Goal: Task Accomplishment & Management: Use online tool/utility

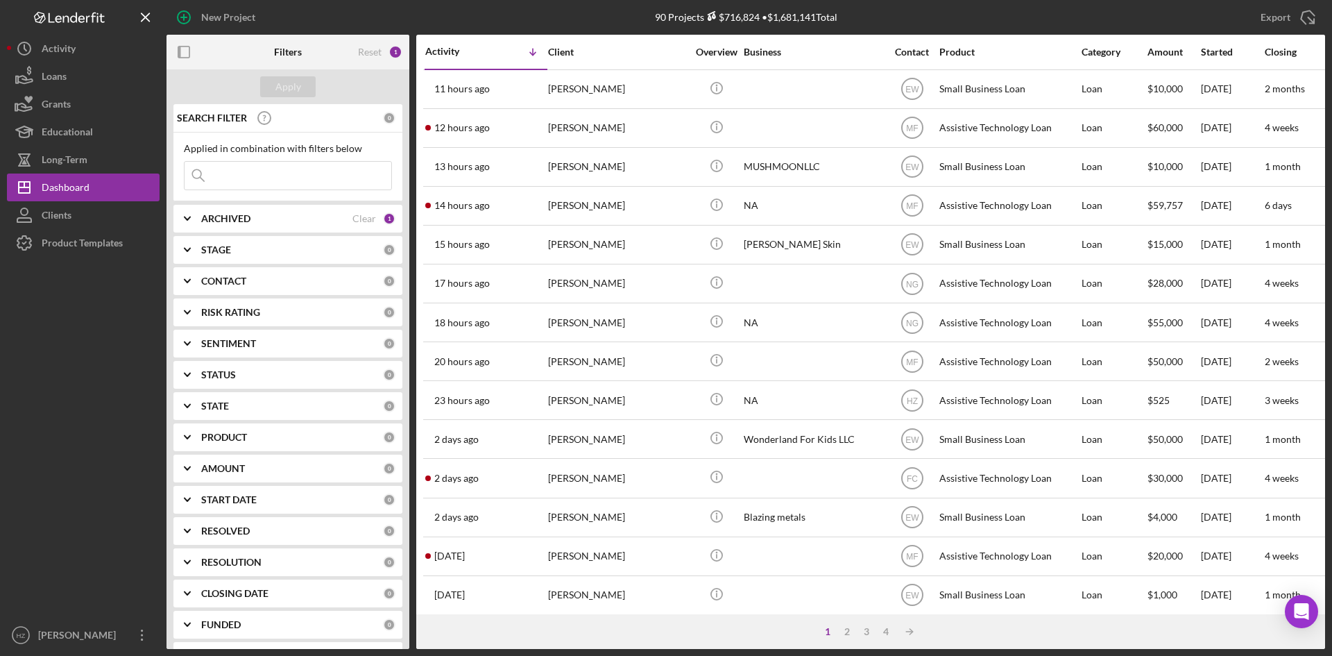
click at [604, 402] on div "[PERSON_NAME]" at bounding box center [617, 400] width 139 height 37
click at [559, 95] on div "[PERSON_NAME]" at bounding box center [617, 89] width 139 height 37
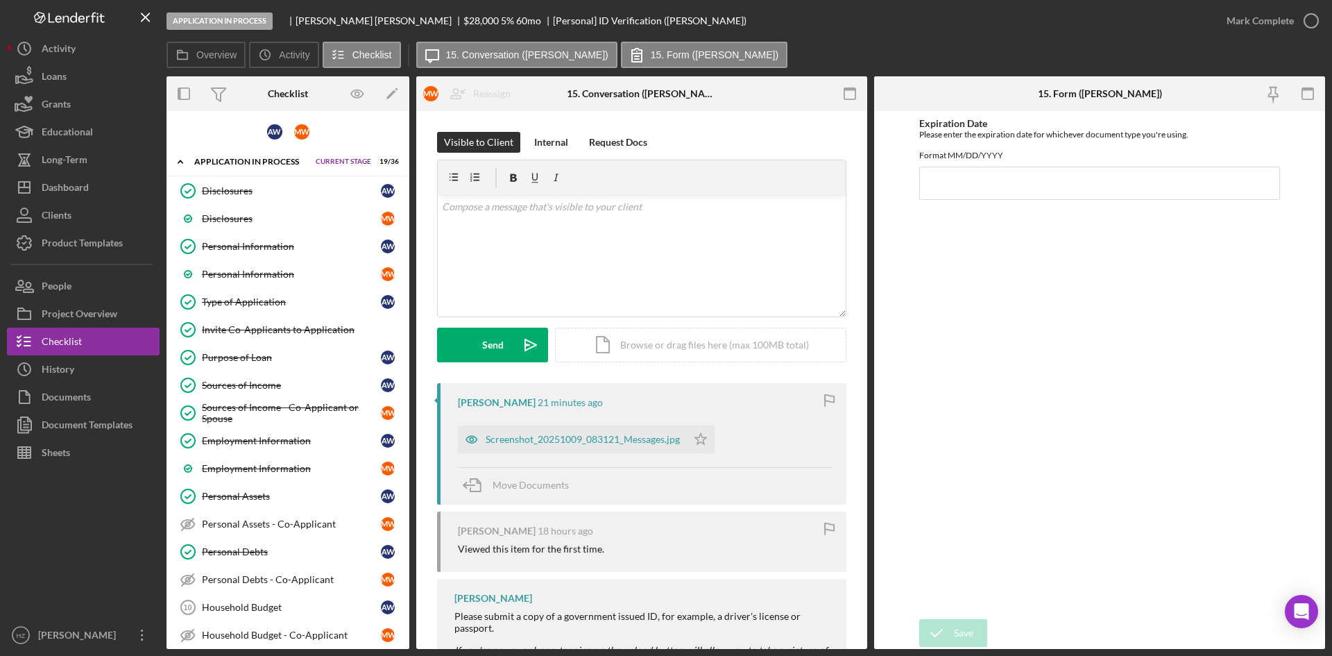
click at [239, 358] on div "Purpose of Loan" at bounding box center [291, 357] width 179 height 11
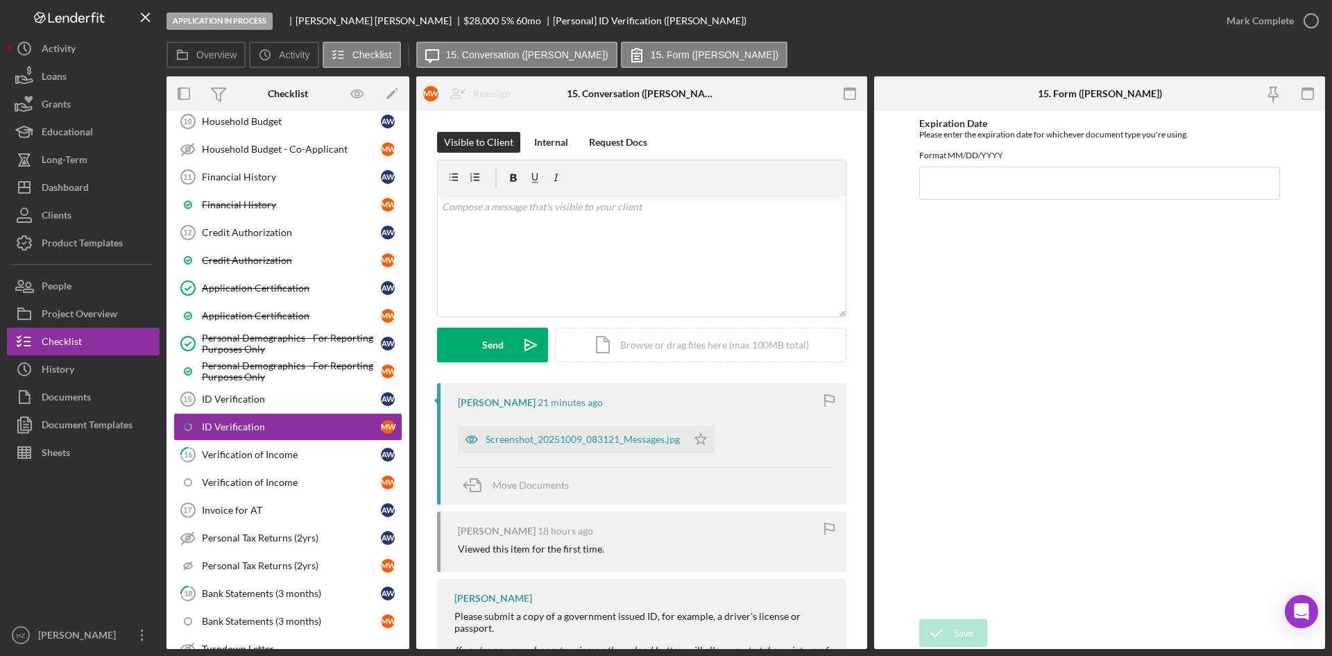
scroll to position [533, 0]
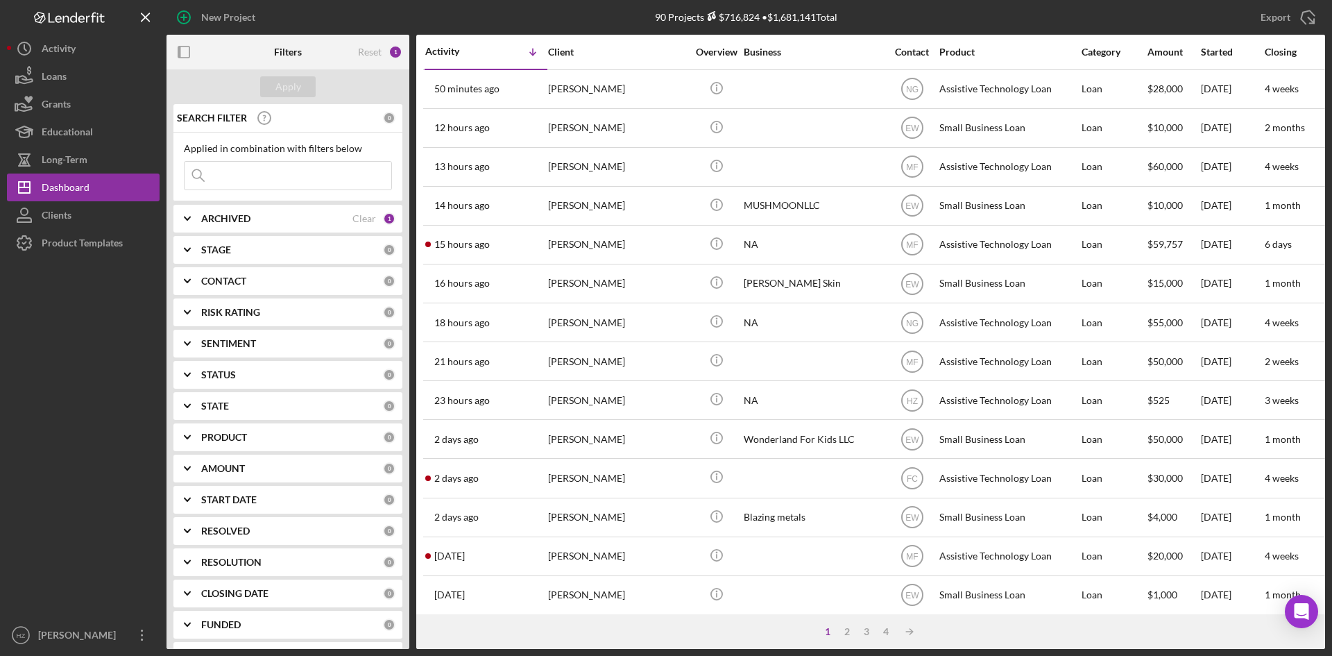
click at [579, 401] on div "[PERSON_NAME]" at bounding box center [617, 400] width 139 height 37
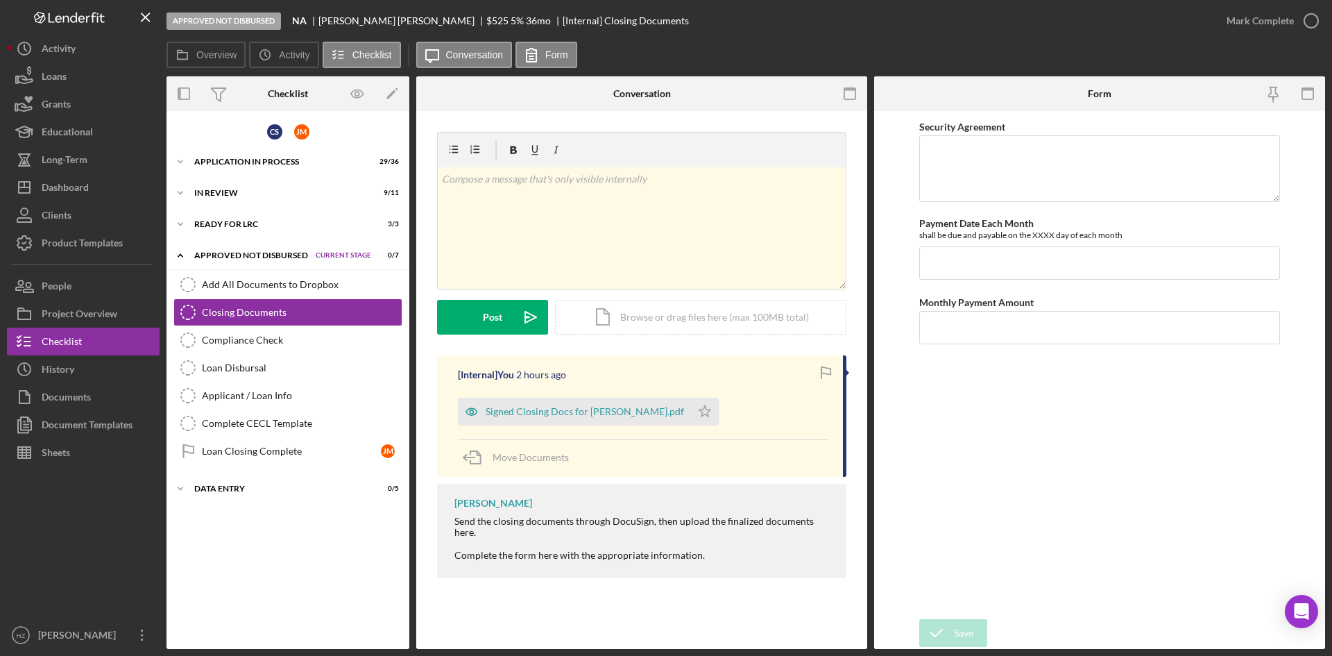
click at [188, 162] on icon "Icon/Expander" at bounding box center [181, 162] width 28 height 28
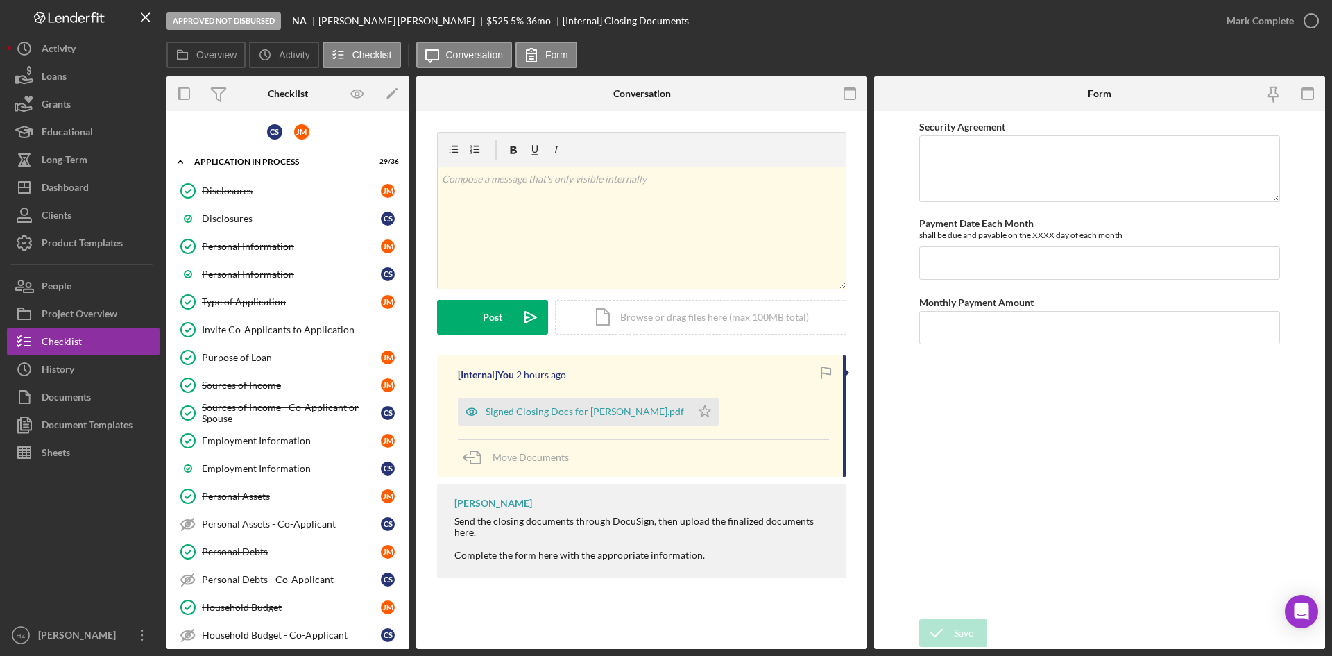
click at [253, 248] on div "Personal Information" at bounding box center [291, 246] width 179 height 11
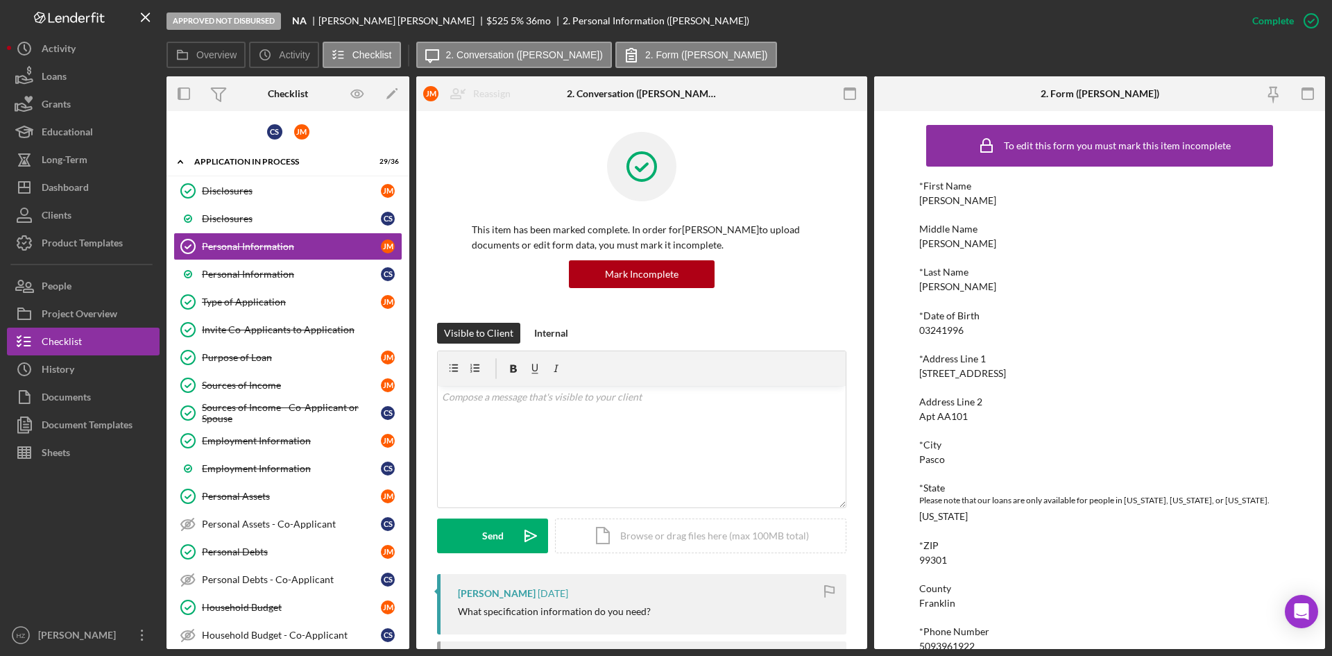
click at [253, 278] on div "Personal Information" at bounding box center [291, 273] width 179 height 11
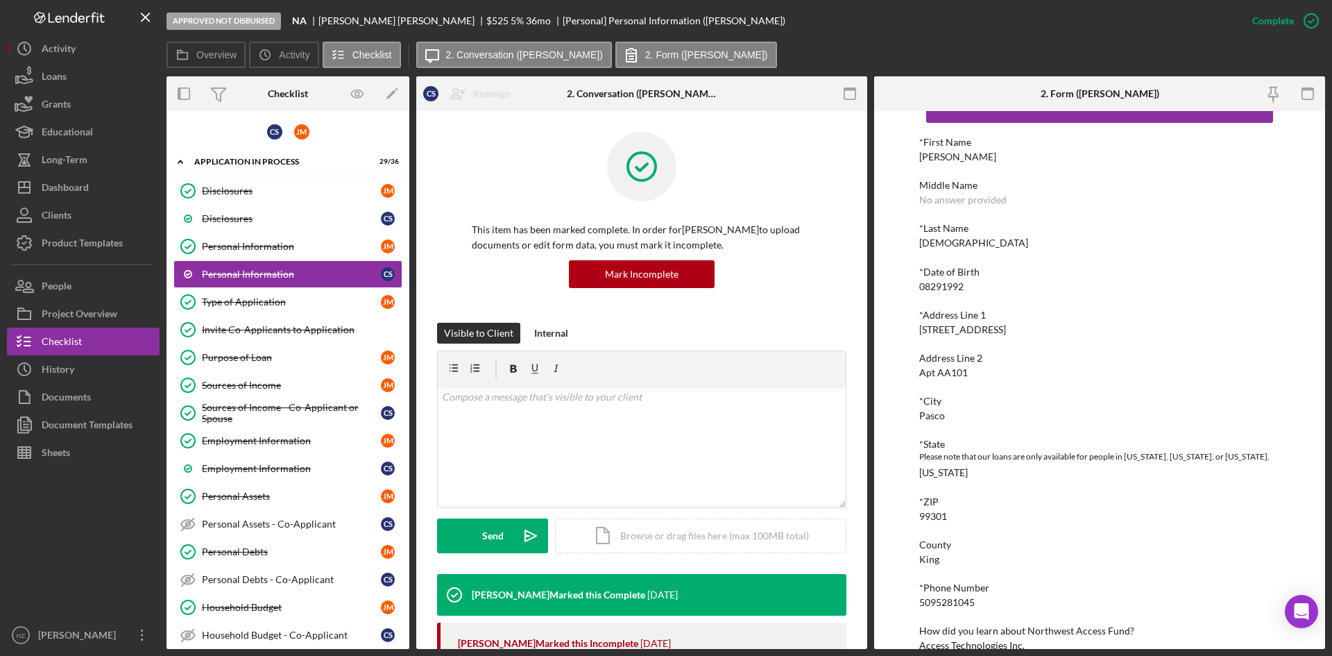
scroll to position [67, 0]
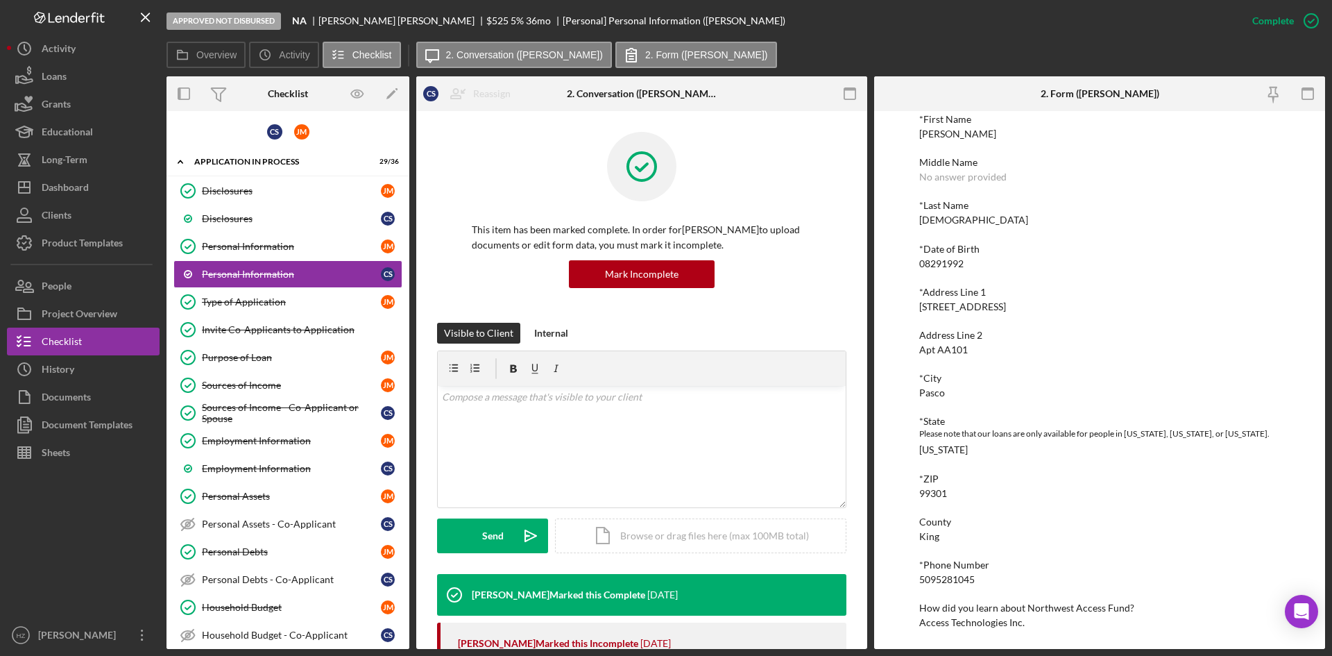
click at [540, 329] on div "Internal" at bounding box center [551, 333] width 34 height 21
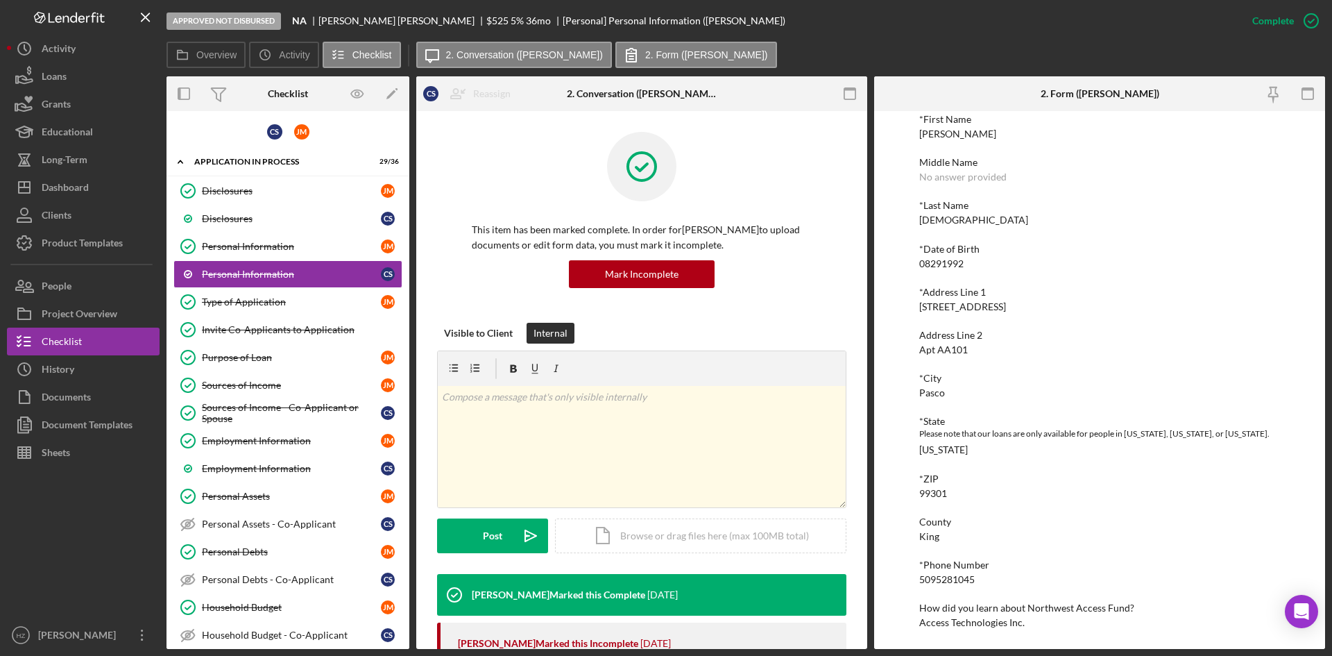
click at [538, 403] on p at bounding box center [642, 396] width 400 height 15
click at [484, 538] on div "Post" at bounding box center [492, 535] width 19 height 35
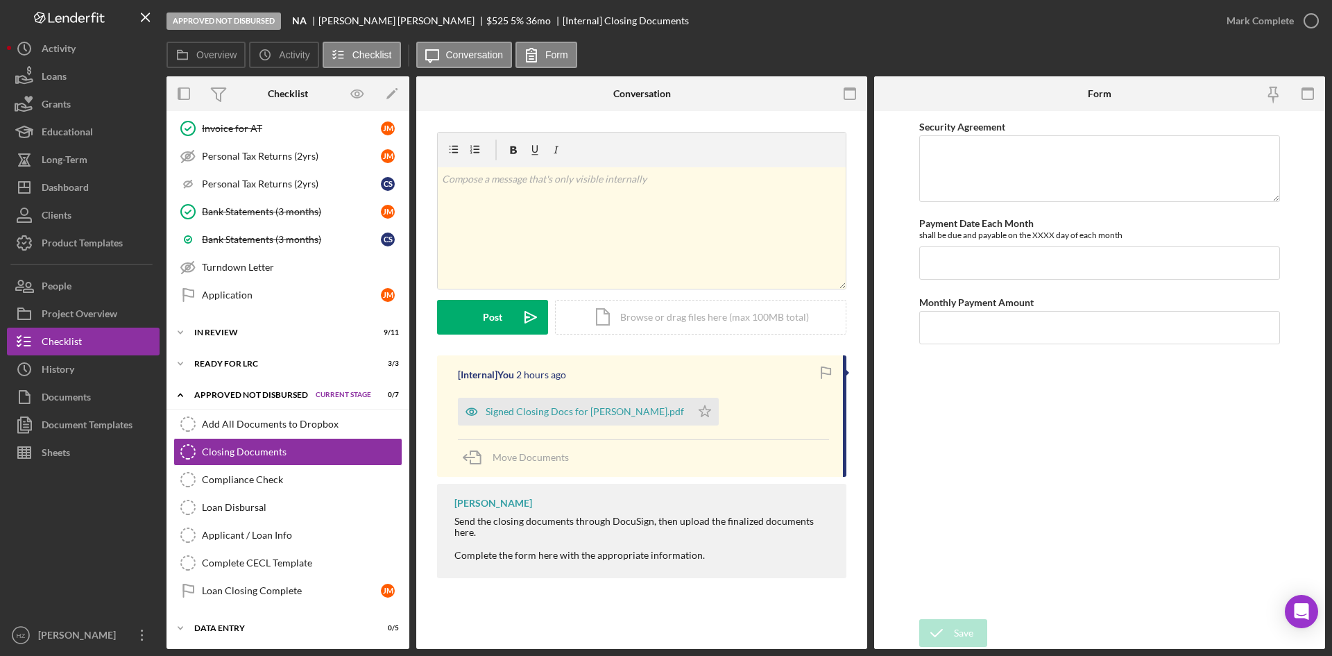
scroll to position [868, 0]
